Goal: Information Seeking & Learning: Learn about a topic

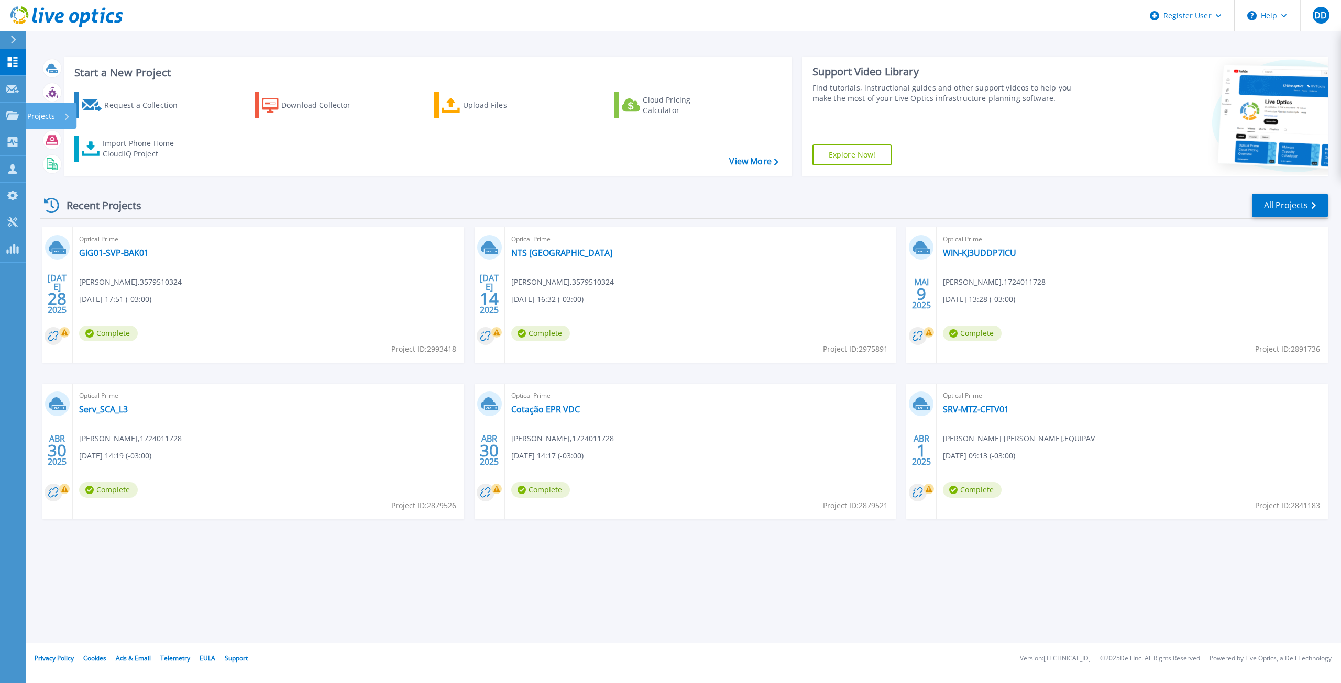
click at [15, 109] on link "Projects Projects" at bounding box center [13, 116] width 26 height 27
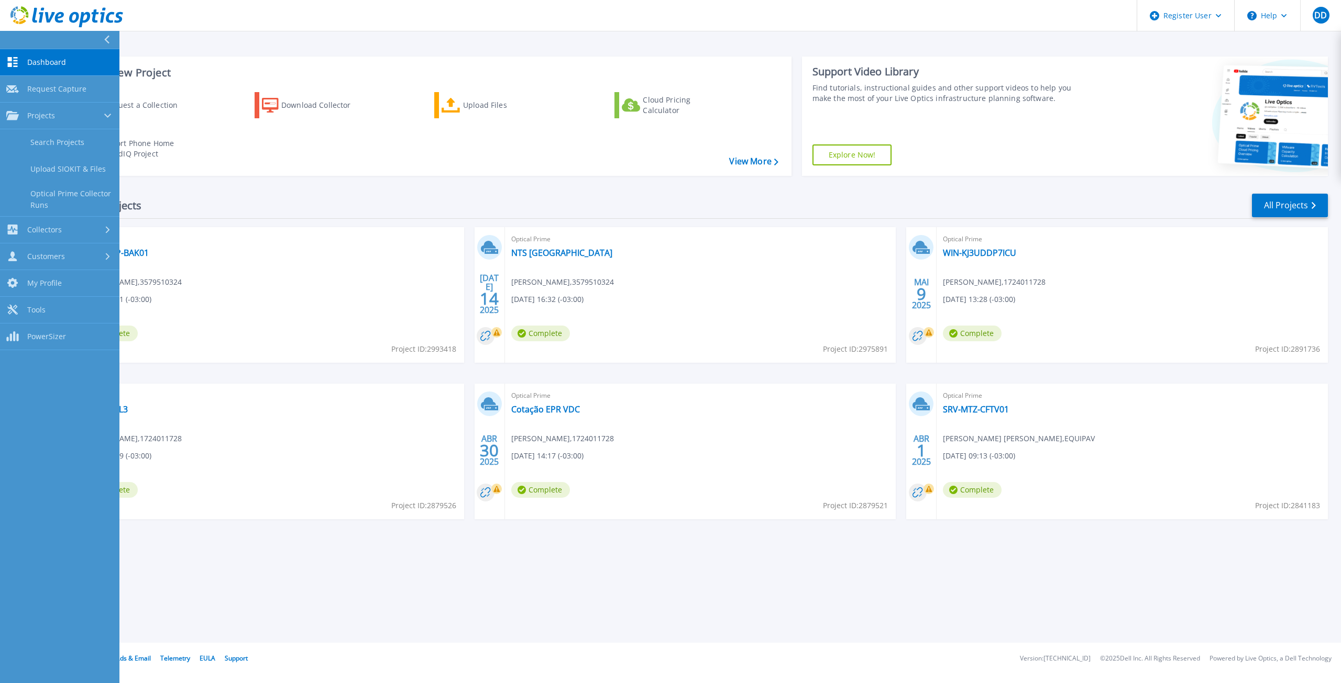
click at [48, 147] on link "Search Projects" at bounding box center [59, 142] width 119 height 27
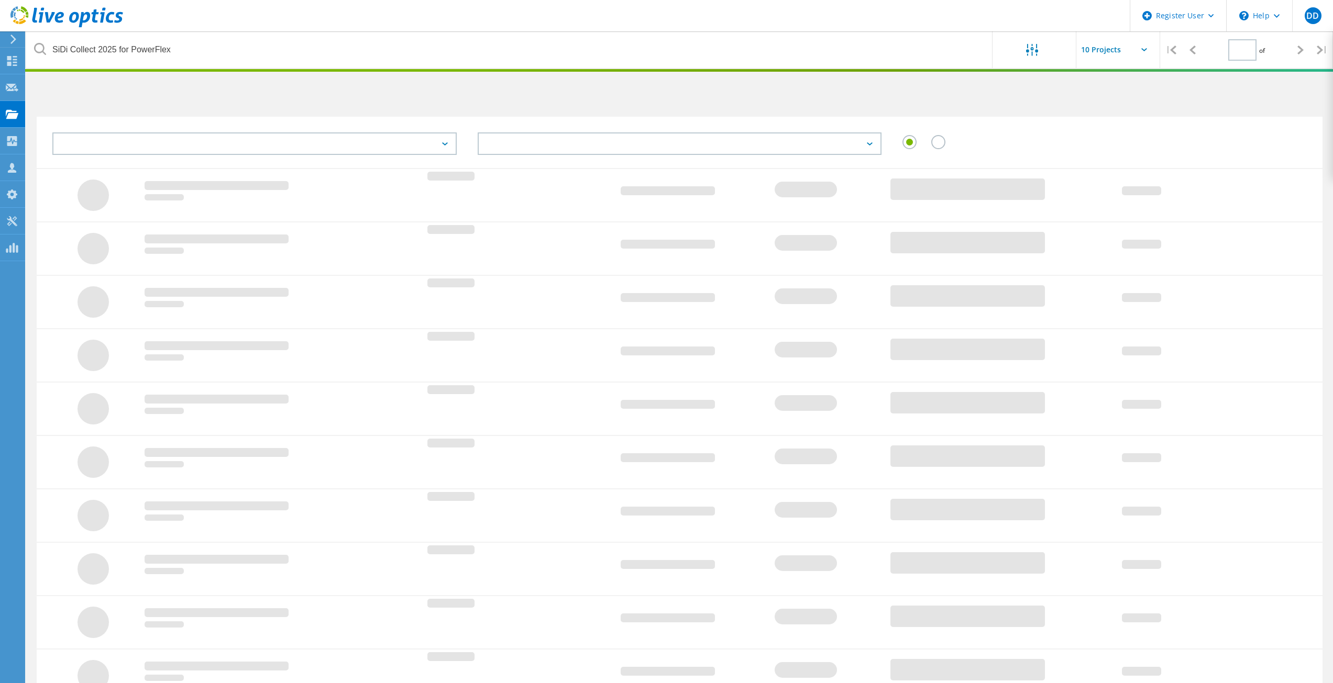
type input "1"
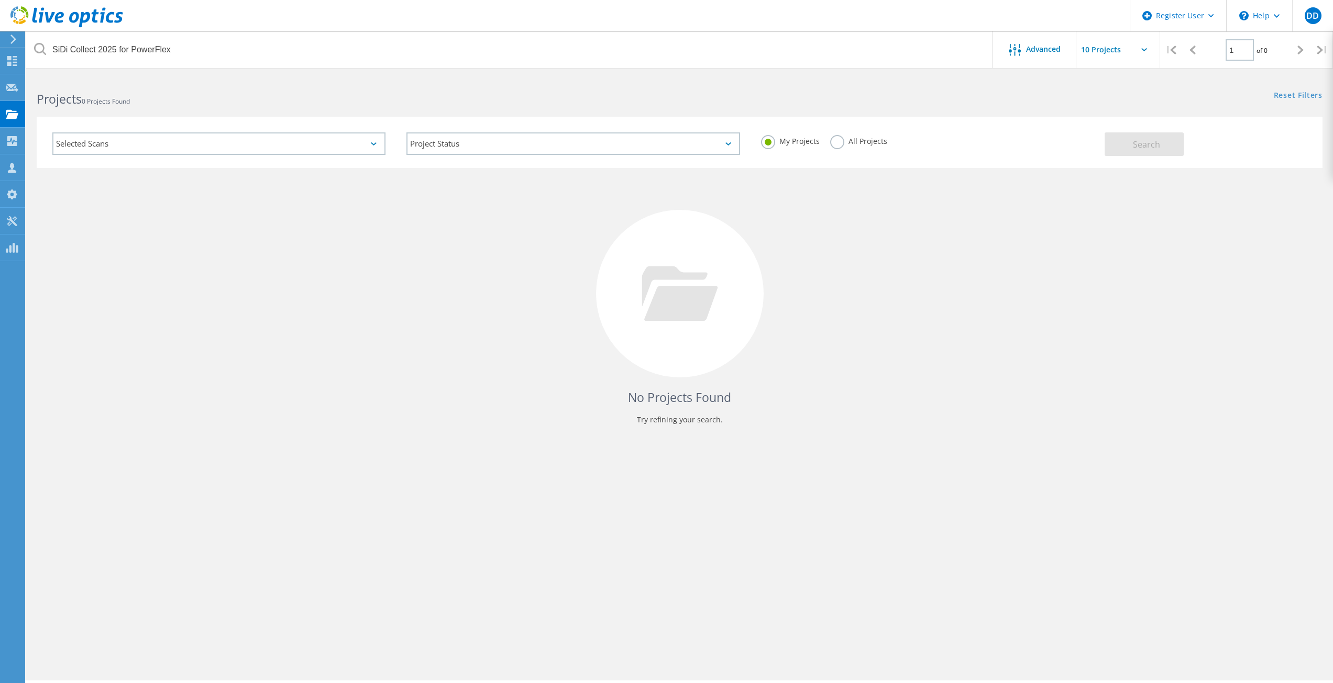
click at [859, 144] on label "All Projects" at bounding box center [858, 140] width 57 height 10
click at [0, 0] on input "All Projects" at bounding box center [0, 0] width 0 height 0
click at [1139, 152] on button "Search" at bounding box center [1144, 145] width 79 height 24
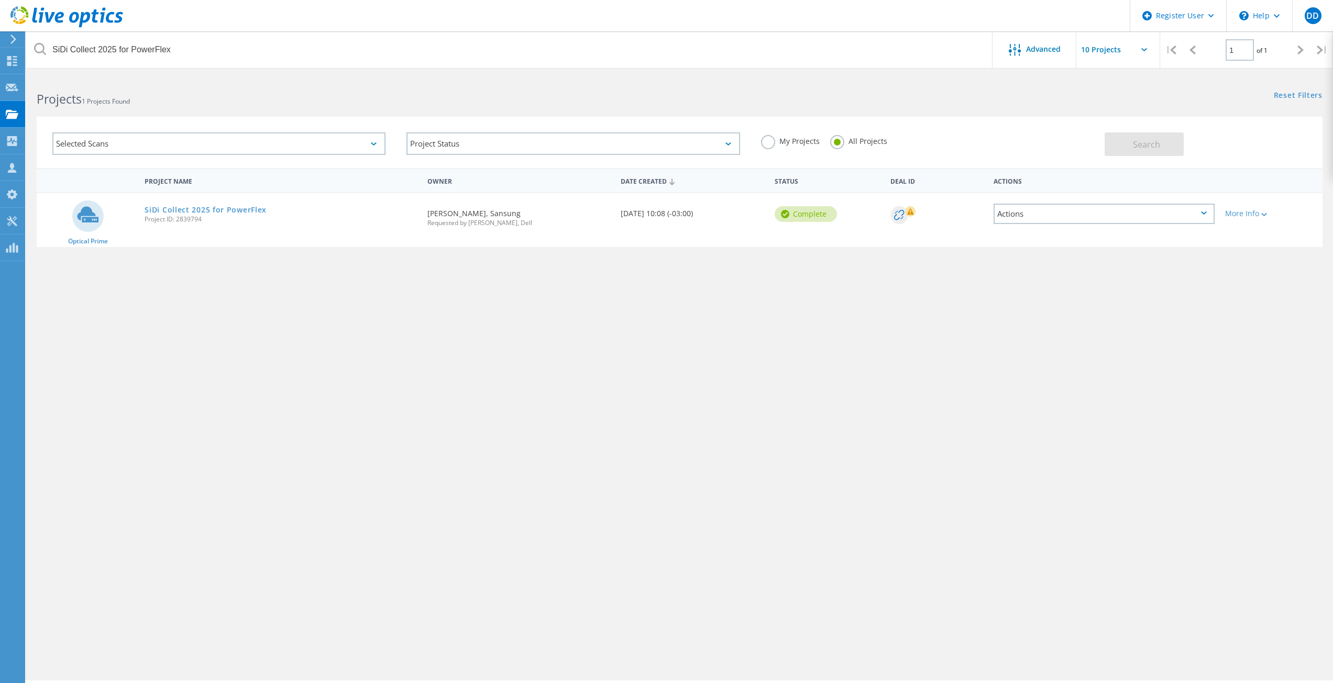
click at [167, 208] on link "SiDi Collect 2025 for PowerFlex" at bounding box center [206, 209] width 122 height 7
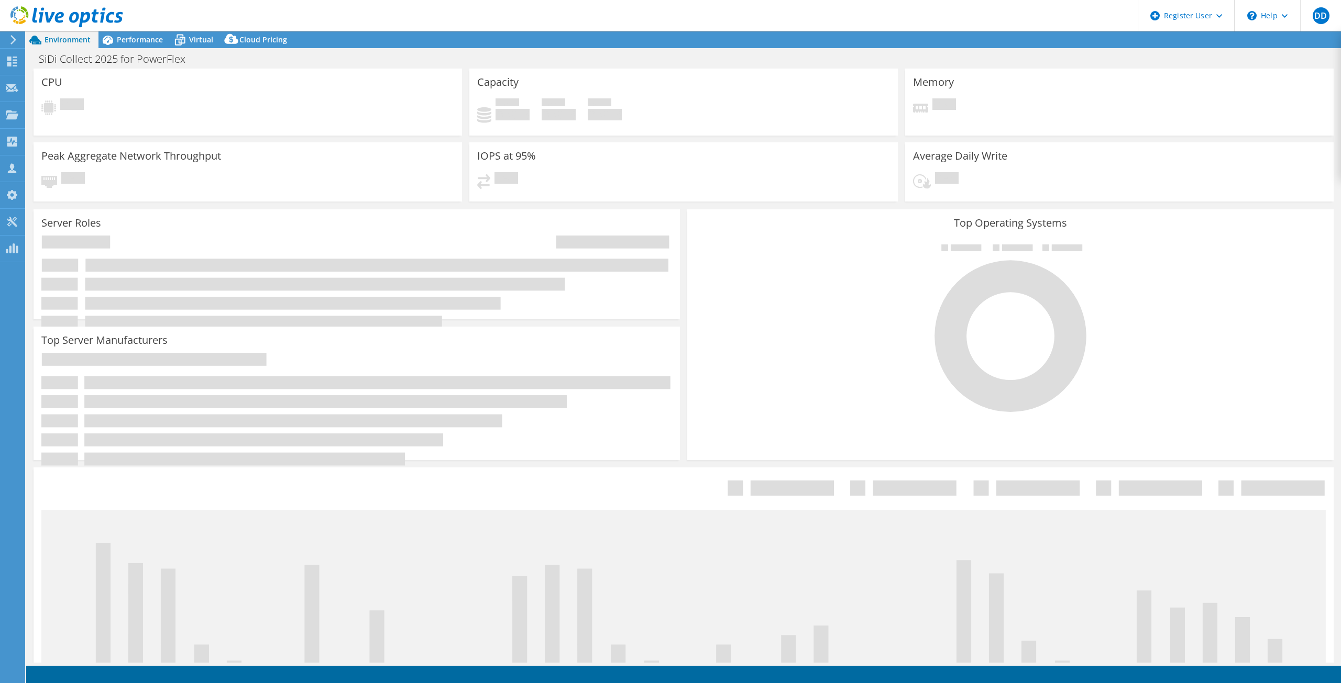
select select "USD"
select select "SouthAmerica"
select select "BRL"
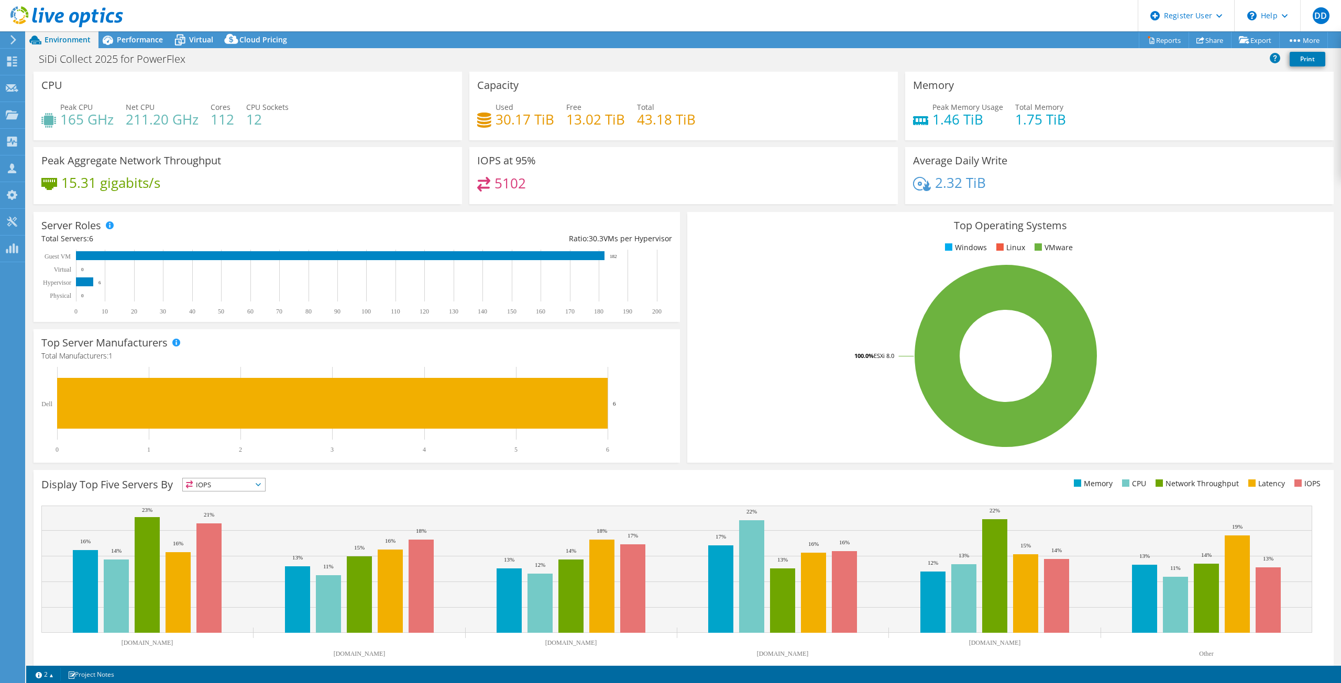
click at [139, 45] on div "Performance" at bounding box center [134, 39] width 72 height 17
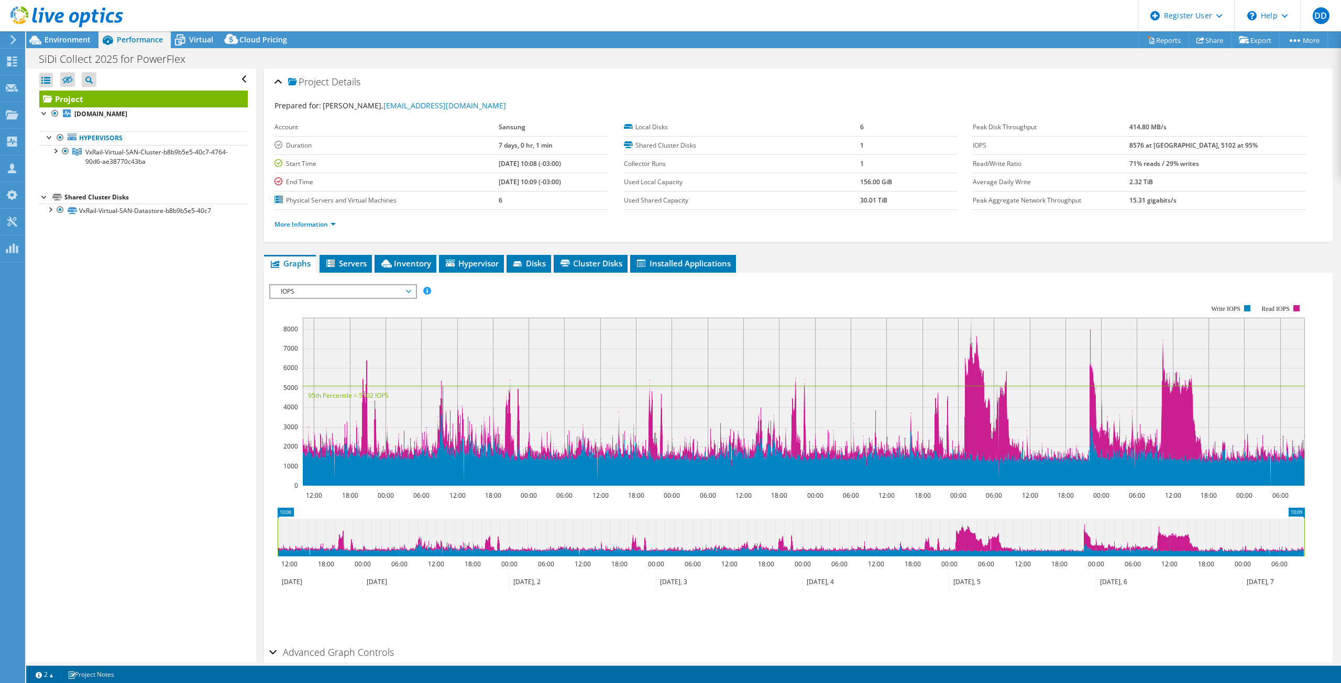
click at [60, 31] on div at bounding box center [61, 17] width 123 height 35
click at [60, 38] on span "Environment" at bounding box center [68, 40] width 46 height 10
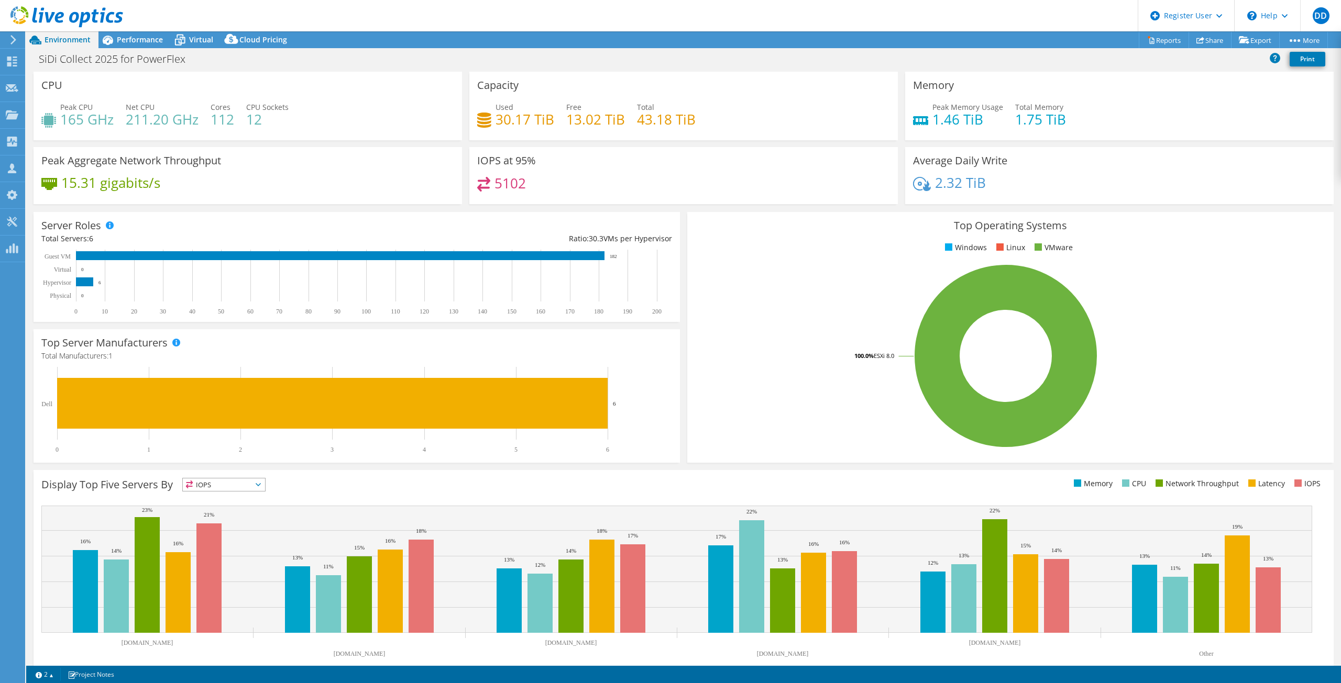
click at [211, 40] on span "Virtual" at bounding box center [201, 40] width 24 height 10
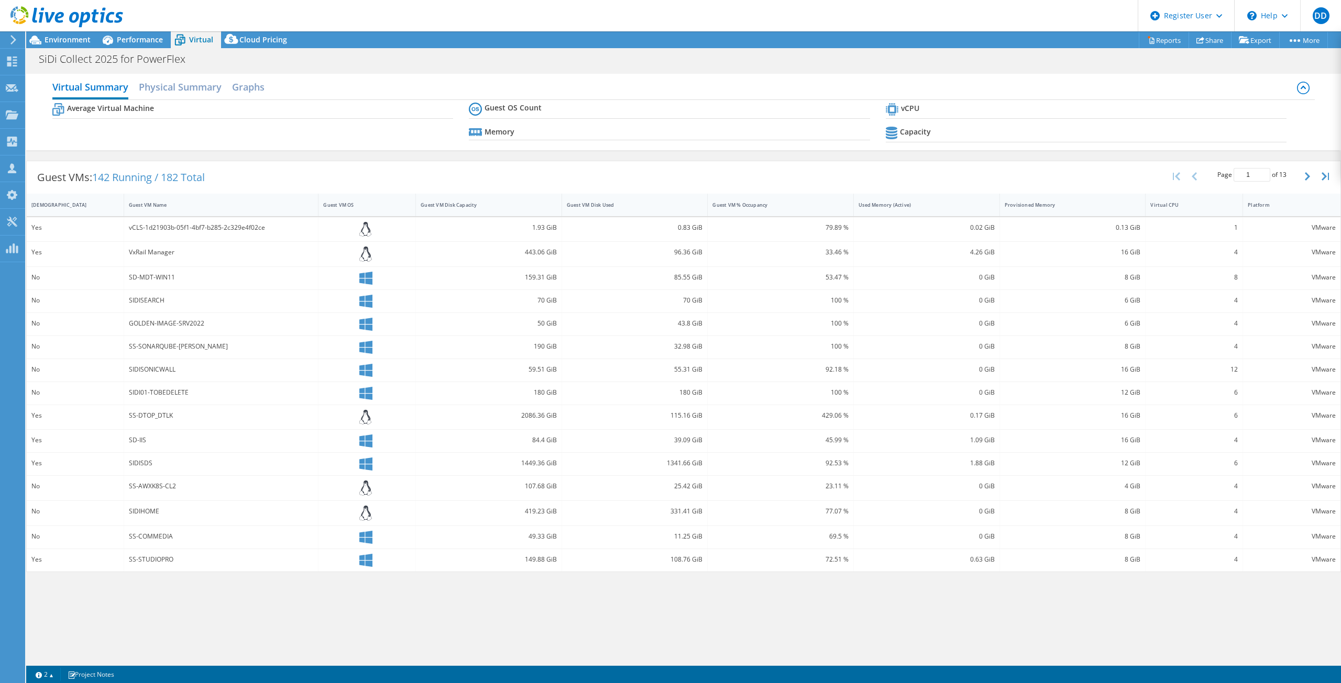
click at [124, 35] on span "Performance" at bounding box center [140, 40] width 46 height 10
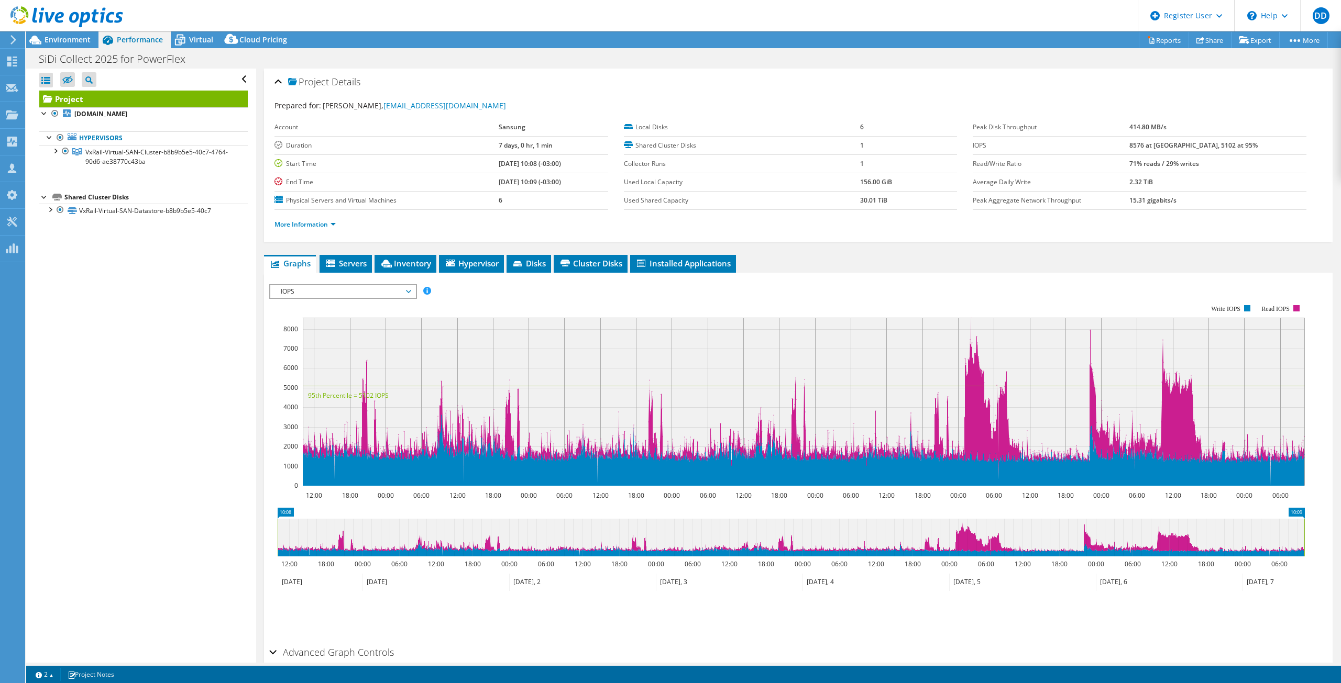
click at [424, 266] on span "Inventory" at bounding box center [405, 263] width 51 height 10
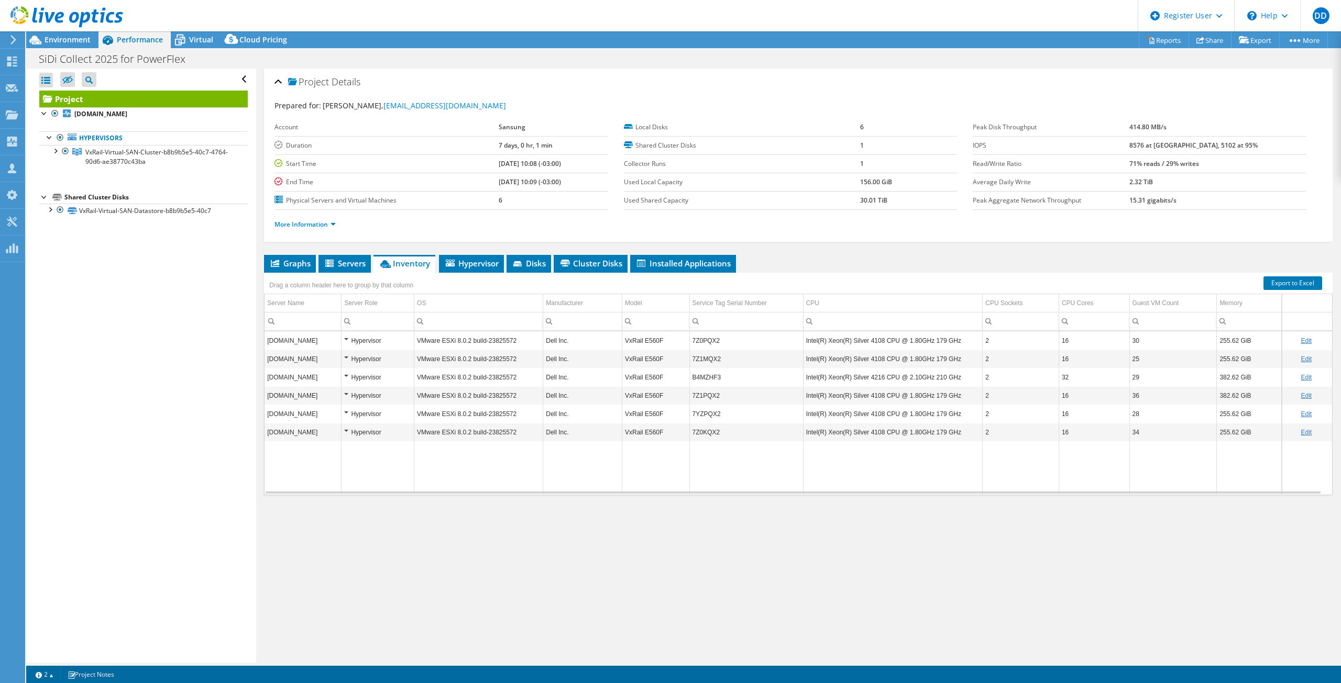
click at [539, 520] on div "Project Details Prepared for: Luiz Decenci, g.decenci@sidi.org.br Account Sansu…" at bounding box center [798, 366] width 1084 height 594
click at [150, 354] on div "Open All Close All Hide Excluded Nodes Project Tree Filter" at bounding box center [140, 366] width 229 height 594
